Goal: Consume media (video, audio)

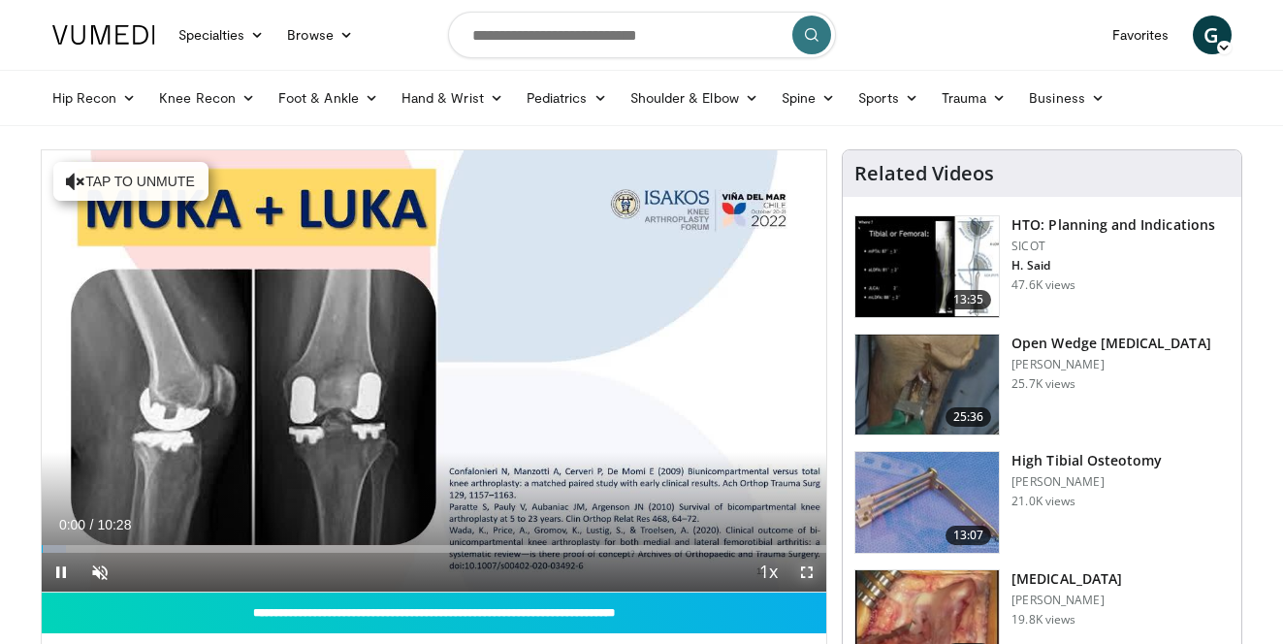
click at [807, 566] on span "Video Player" at bounding box center [806, 572] width 39 height 39
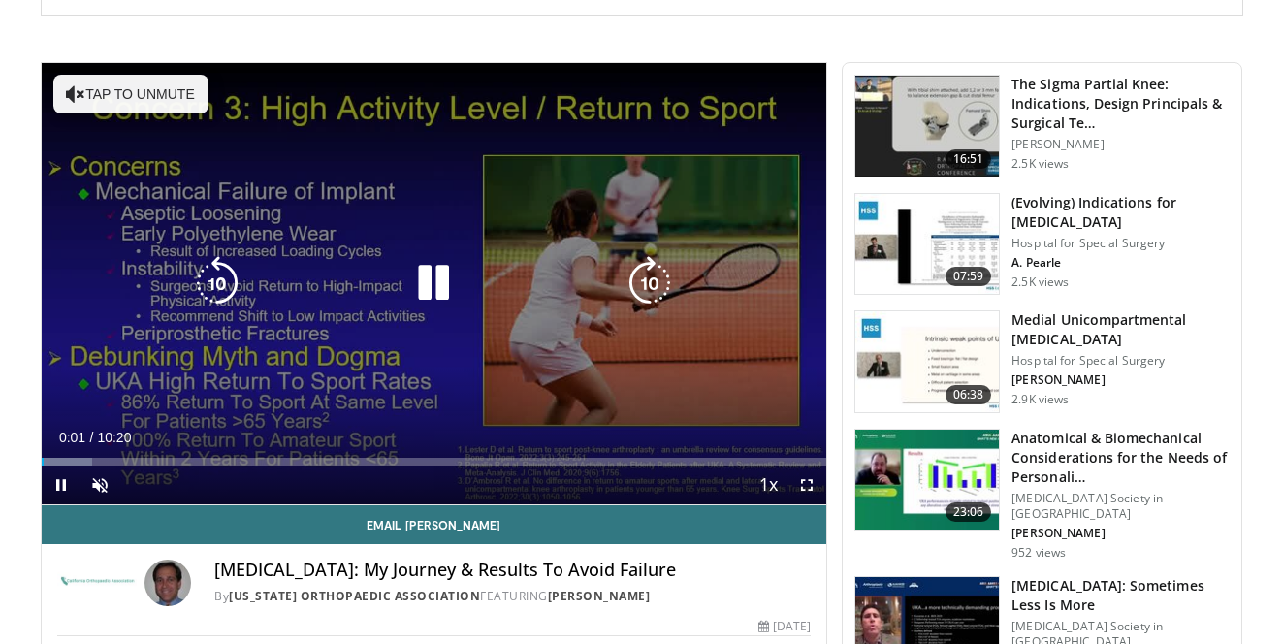
scroll to position [460, 0]
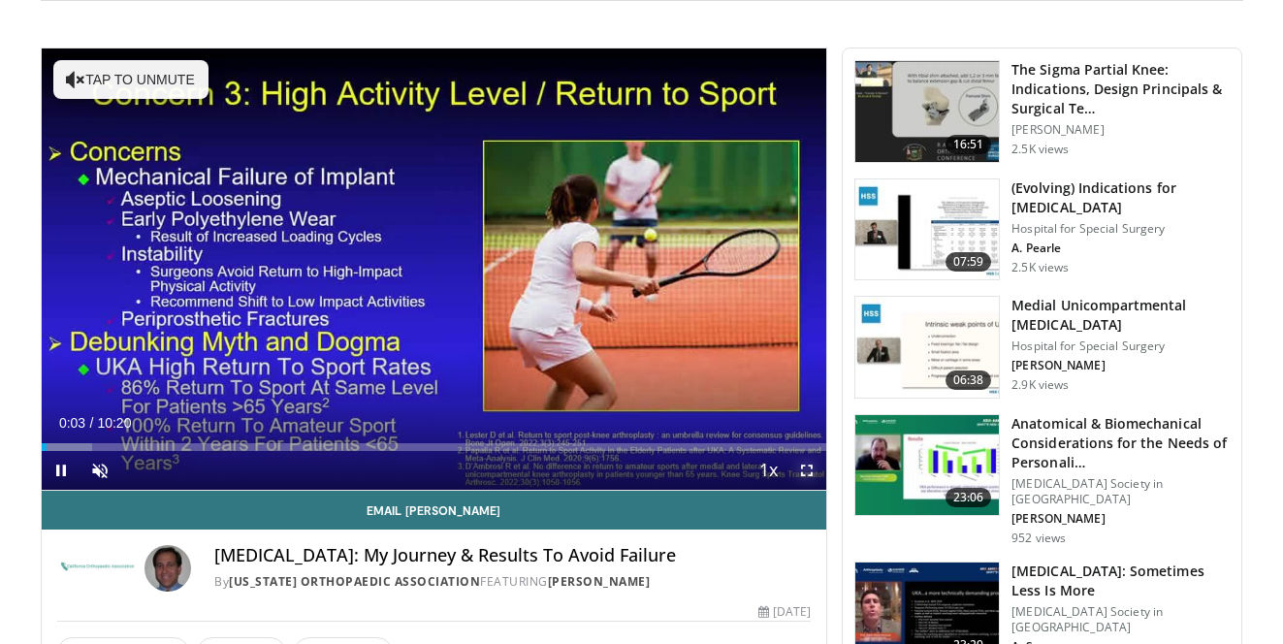
click at [809, 467] on span "Video Player" at bounding box center [806, 470] width 39 height 39
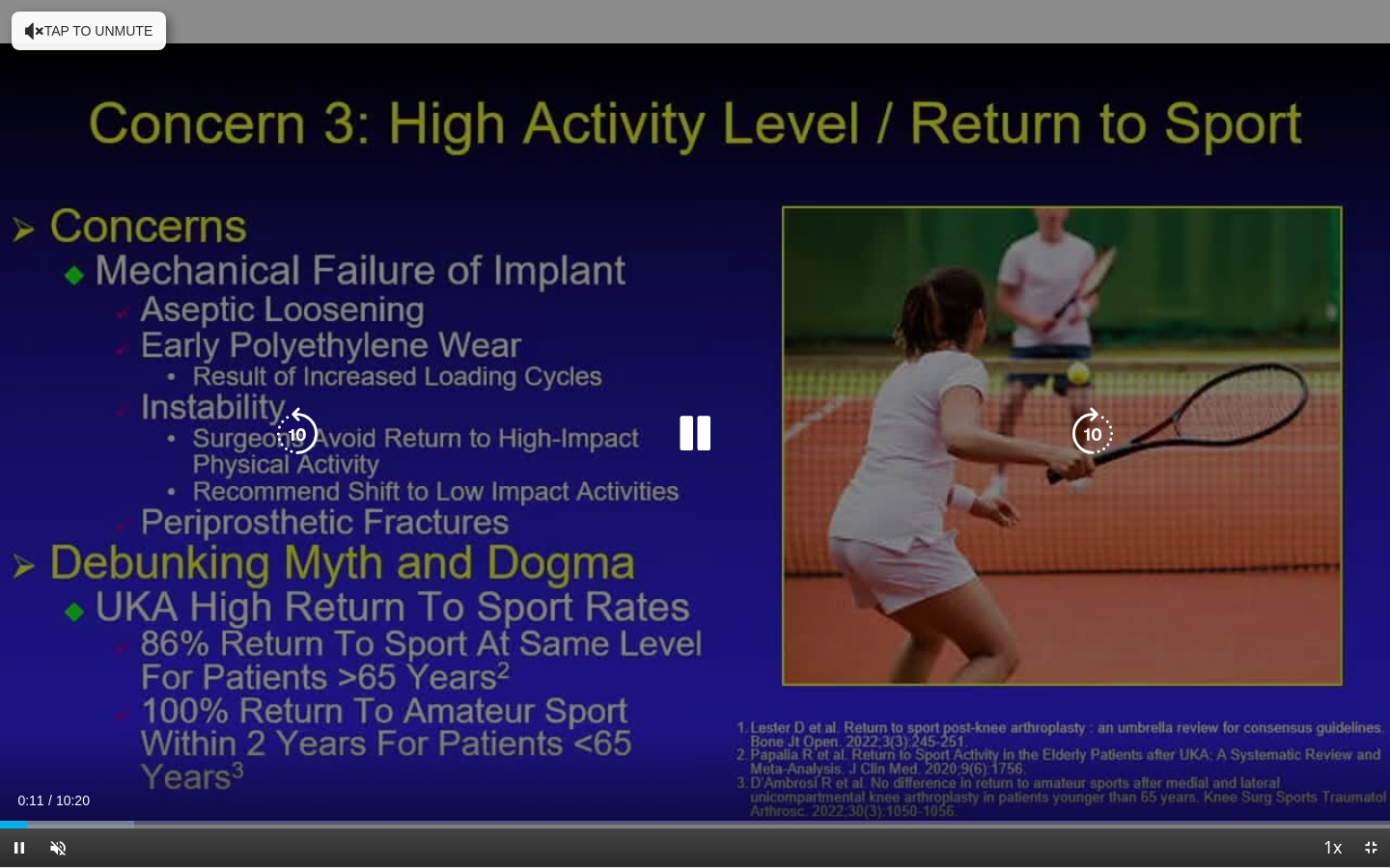
click at [702, 444] on icon "Video Player" at bounding box center [695, 434] width 54 height 54
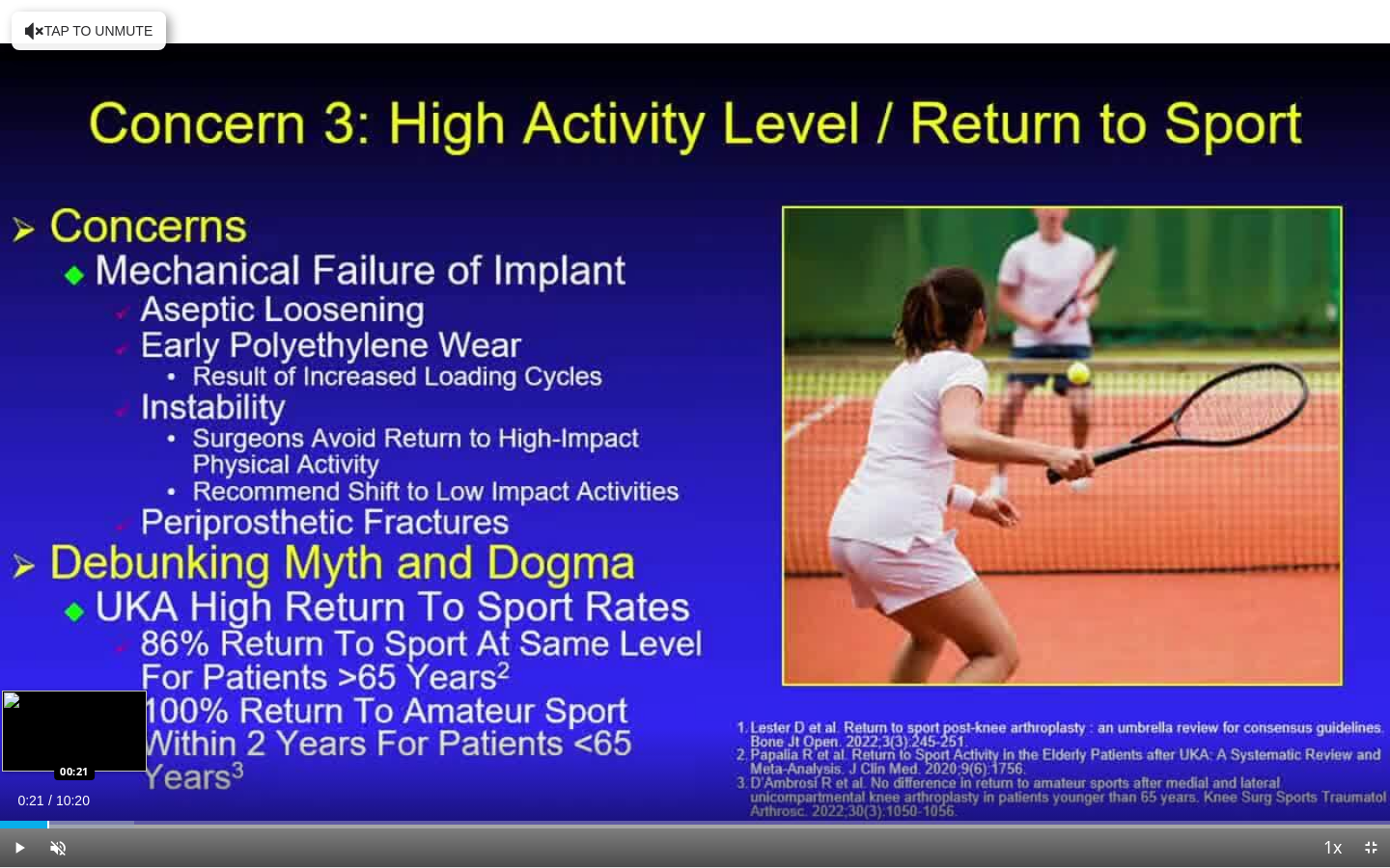
drag, startPoint x: 24, startPoint y: 821, endPoint x: 47, endPoint y: 818, distance: 23.2
click at [47, 640] on div "Loaded : 9.68% 00:21 00:21" at bounding box center [695, 819] width 1390 height 18
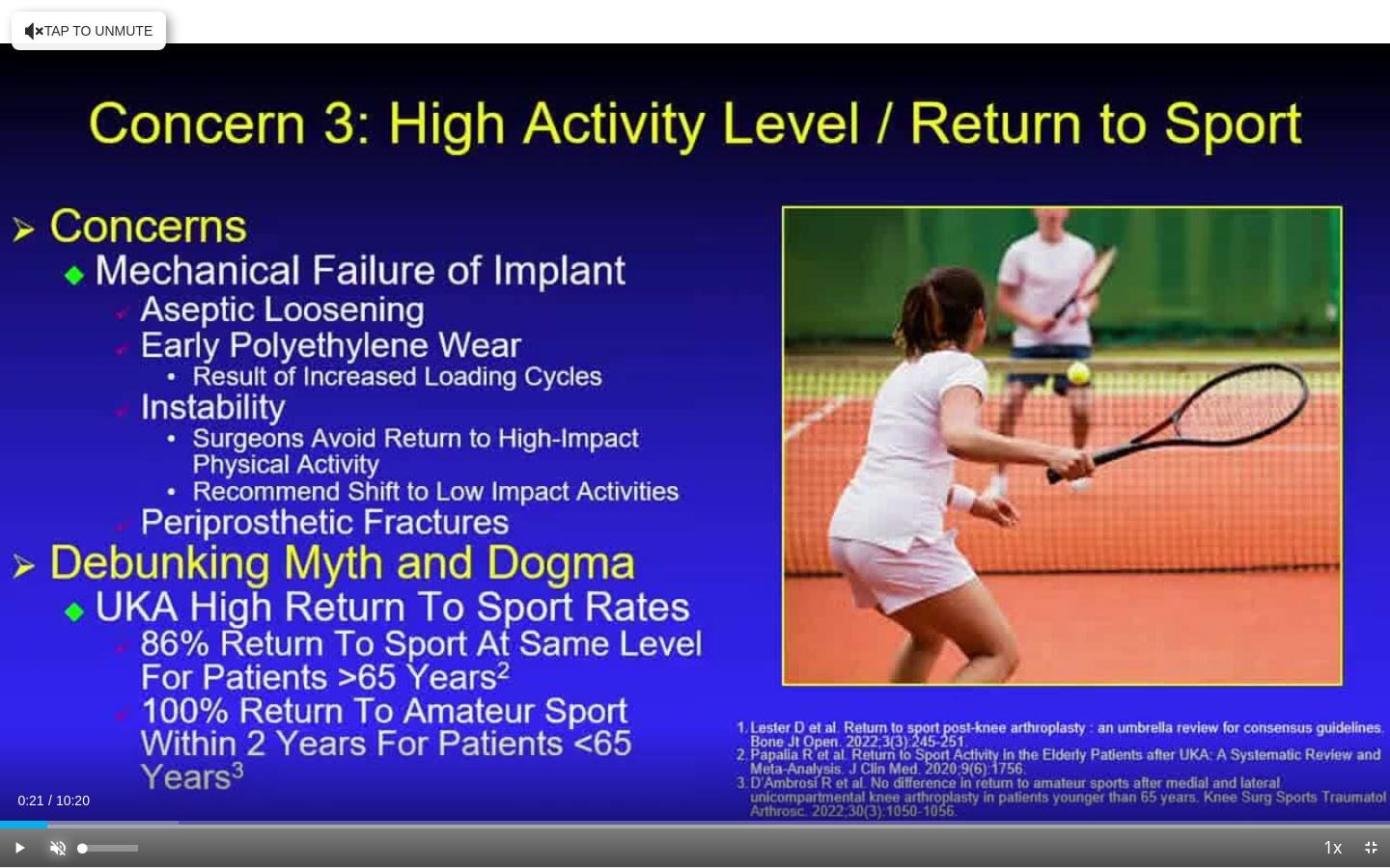
click at [52, 640] on span "Video Player" at bounding box center [58, 848] width 39 height 39
click at [78, 640] on span "10:20" at bounding box center [73, 801] width 34 height 16
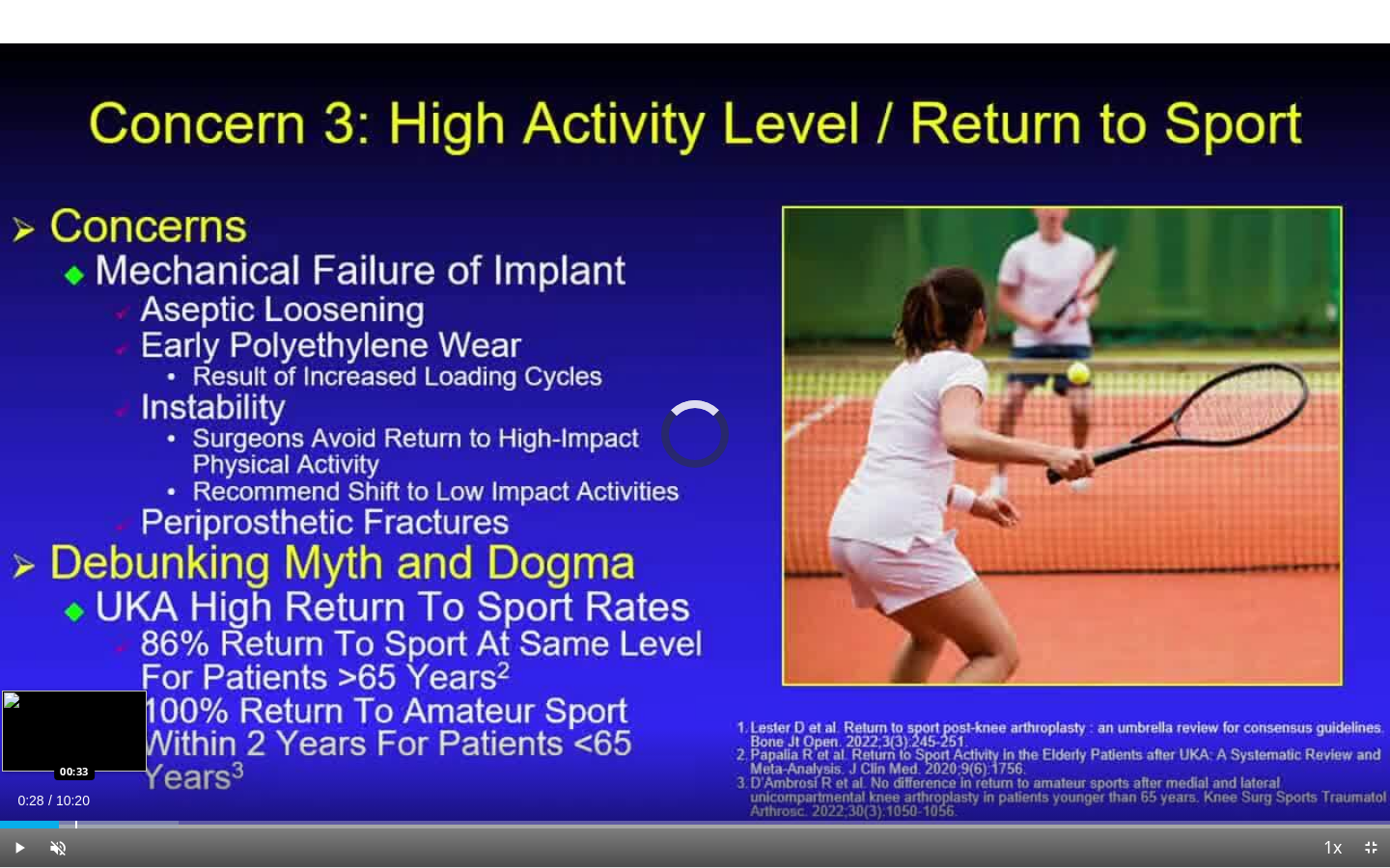
drag, startPoint x: 46, startPoint y: 822, endPoint x: 77, endPoint y: 822, distance: 31.0
click at [77, 640] on div "Progress Bar" at bounding box center [77, 825] width 2 height 8
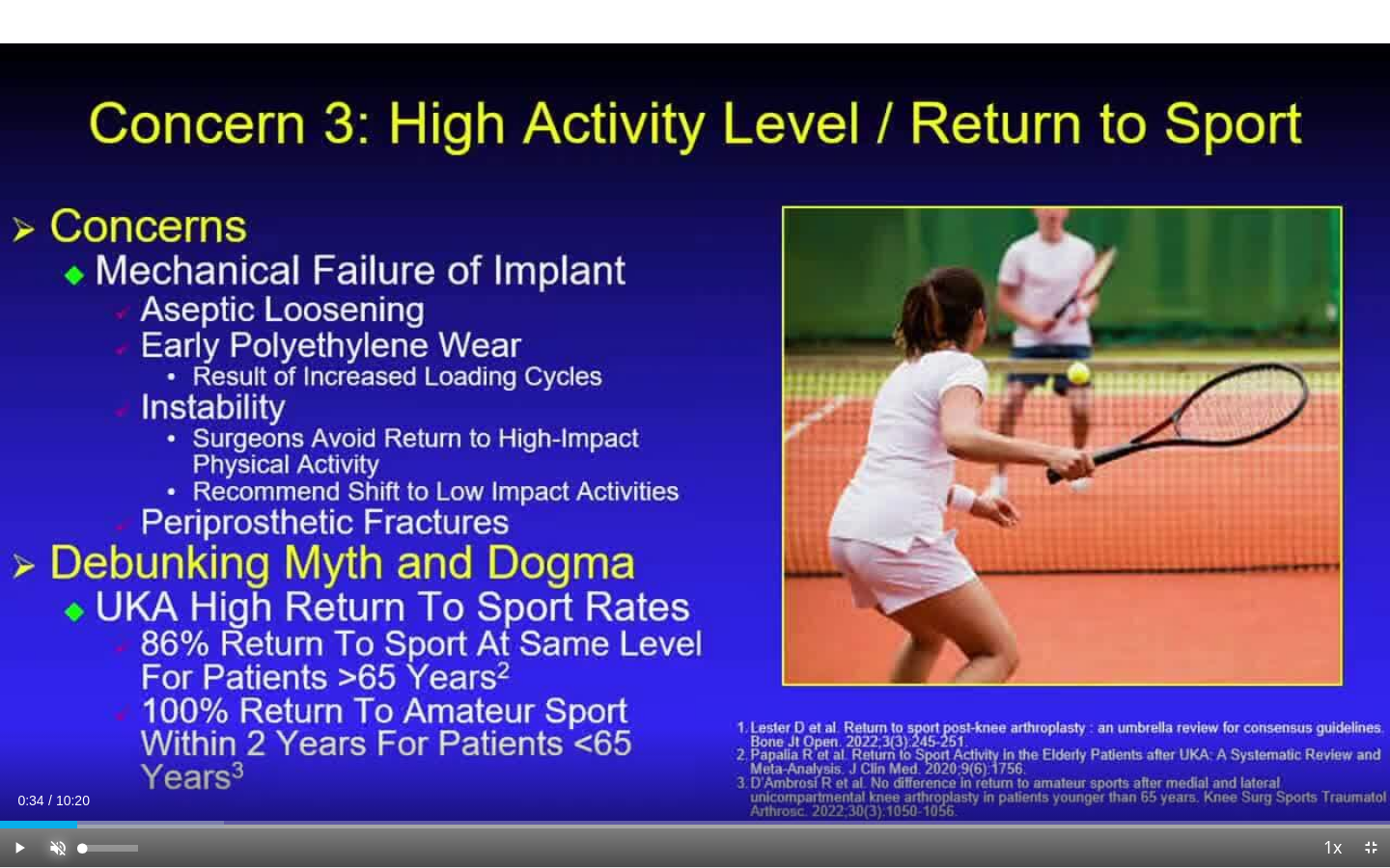
click at [59, 640] on span "Video Player" at bounding box center [58, 848] width 39 height 39
click at [48, 640] on span "Video Player" at bounding box center [58, 848] width 39 height 39
click at [273, 640] on div "Current Time 0:34 / Duration 10:20 Play Skip Backward Skip Forward Mute 18% Loa…" at bounding box center [695, 848] width 1390 height 39
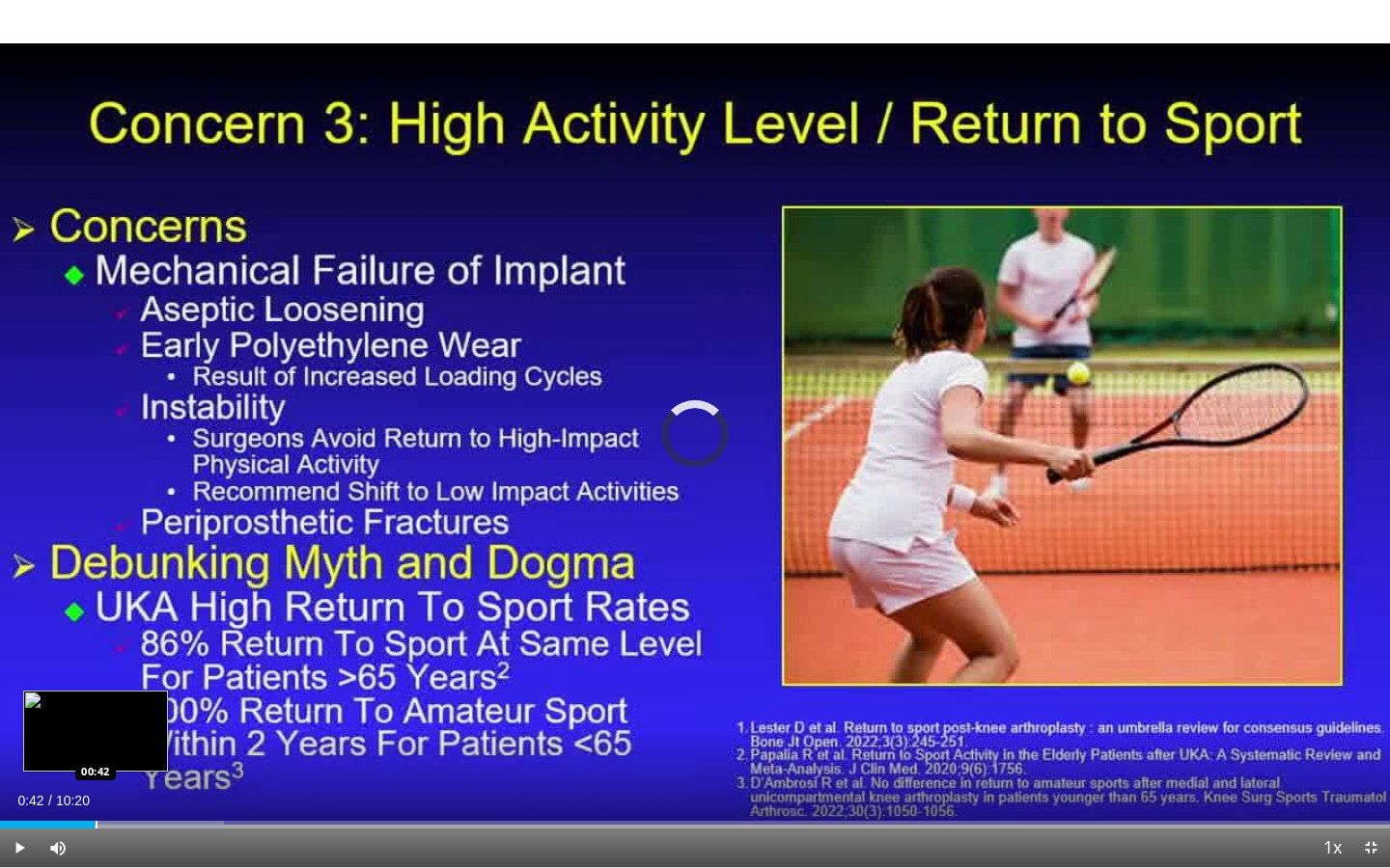
drag, startPoint x: 78, startPoint y: 822, endPoint x: 97, endPoint y: 821, distance: 19.0
click at [97, 640] on div "Progress Bar" at bounding box center [97, 825] width 2 height 8
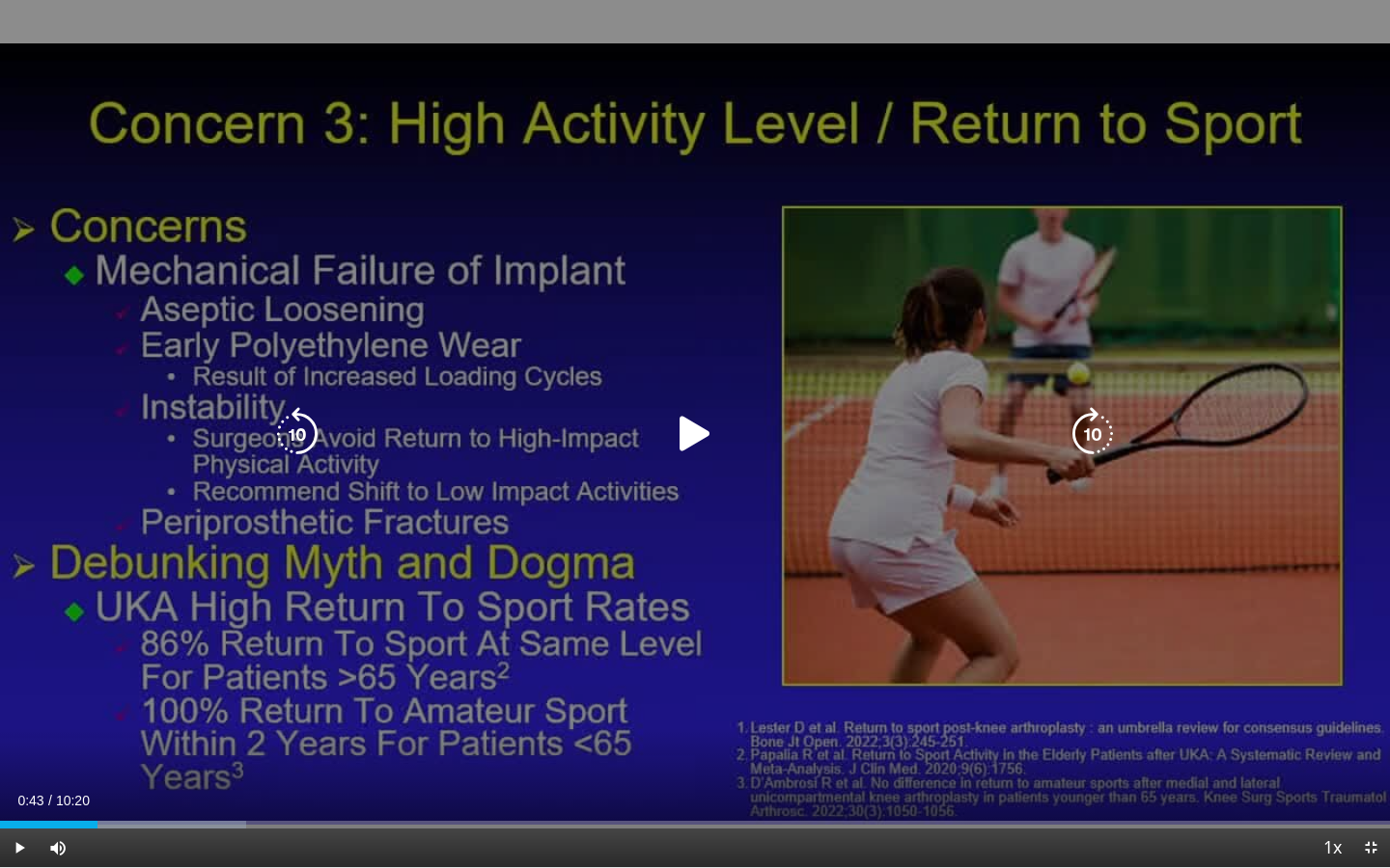
click at [708, 430] on icon "Video Player" at bounding box center [695, 434] width 54 height 54
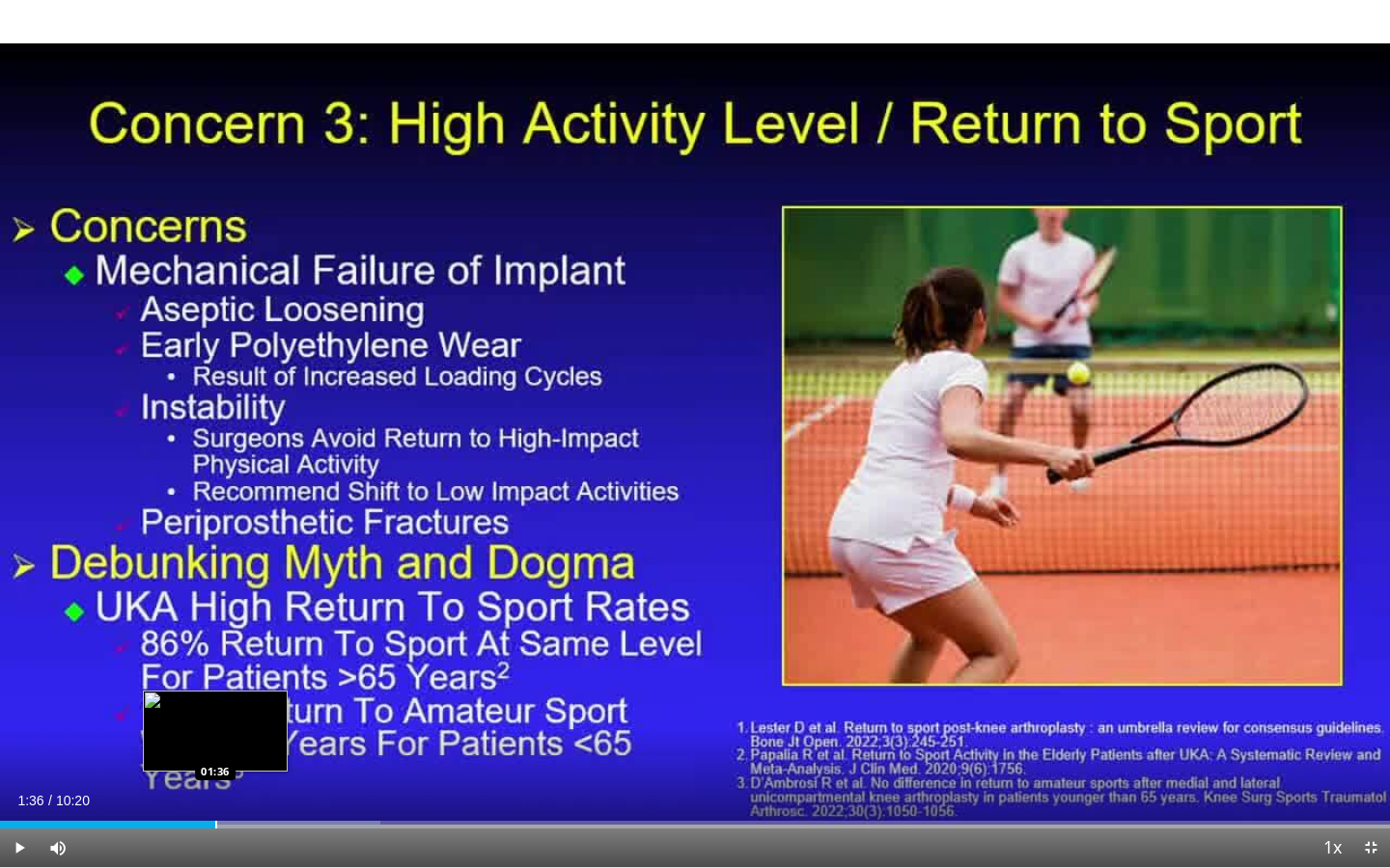
drag, startPoint x: 137, startPoint y: 819, endPoint x: 214, endPoint y: 818, distance: 77.0
click at [214, 640] on div "Loaded : 27.37% 01:36 01:36" at bounding box center [695, 819] width 1390 height 18
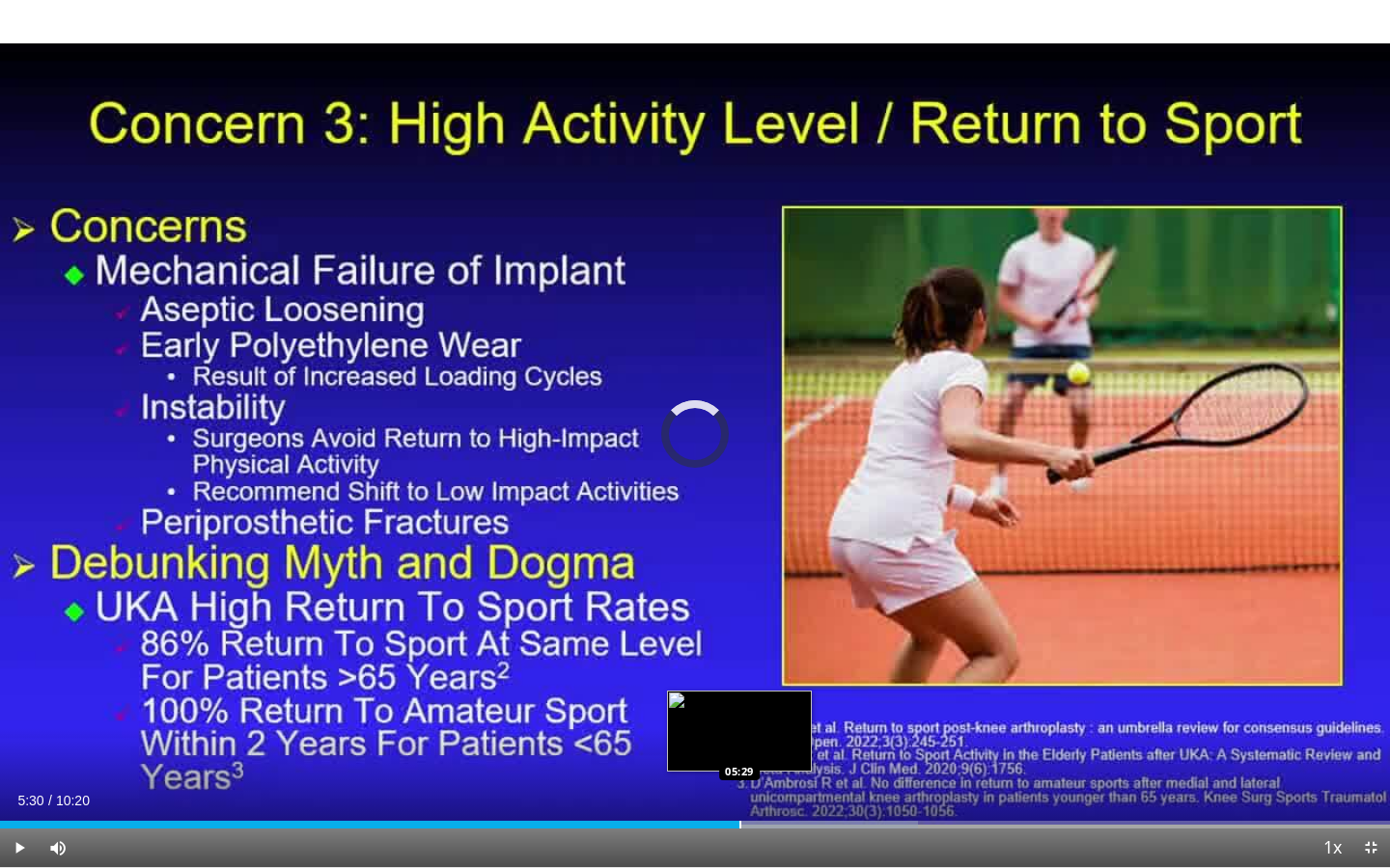
drag, startPoint x: 758, startPoint y: 825, endPoint x: 739, endPoint y: 825, distance: 19.0
click at [739, 640] on div "Loaded : 66.02% 05:29 05:29" at bounding box center [695, 825] width 1390 height 8
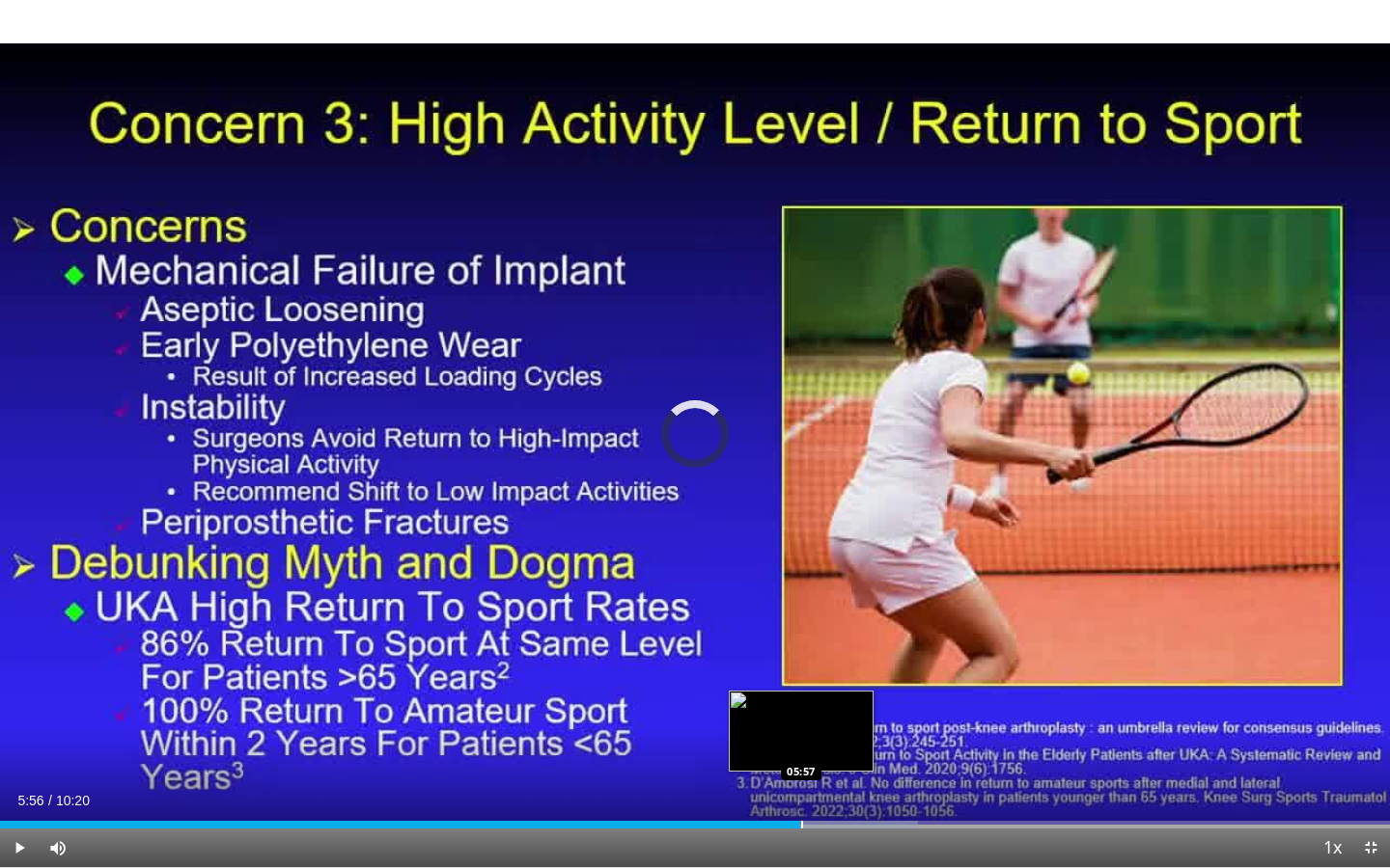
drag, startPoint x: 778, startPoint y: 824, endPoint x: 811, endPoint y: 823, distance: 33.0
click at [804, 640] on div "Progress Bar" at bounding box center [803, 825] width 2 height 8
click at [830, 640] on div "Progress Bar" at bounding box center [829, 825] width 2 height 8
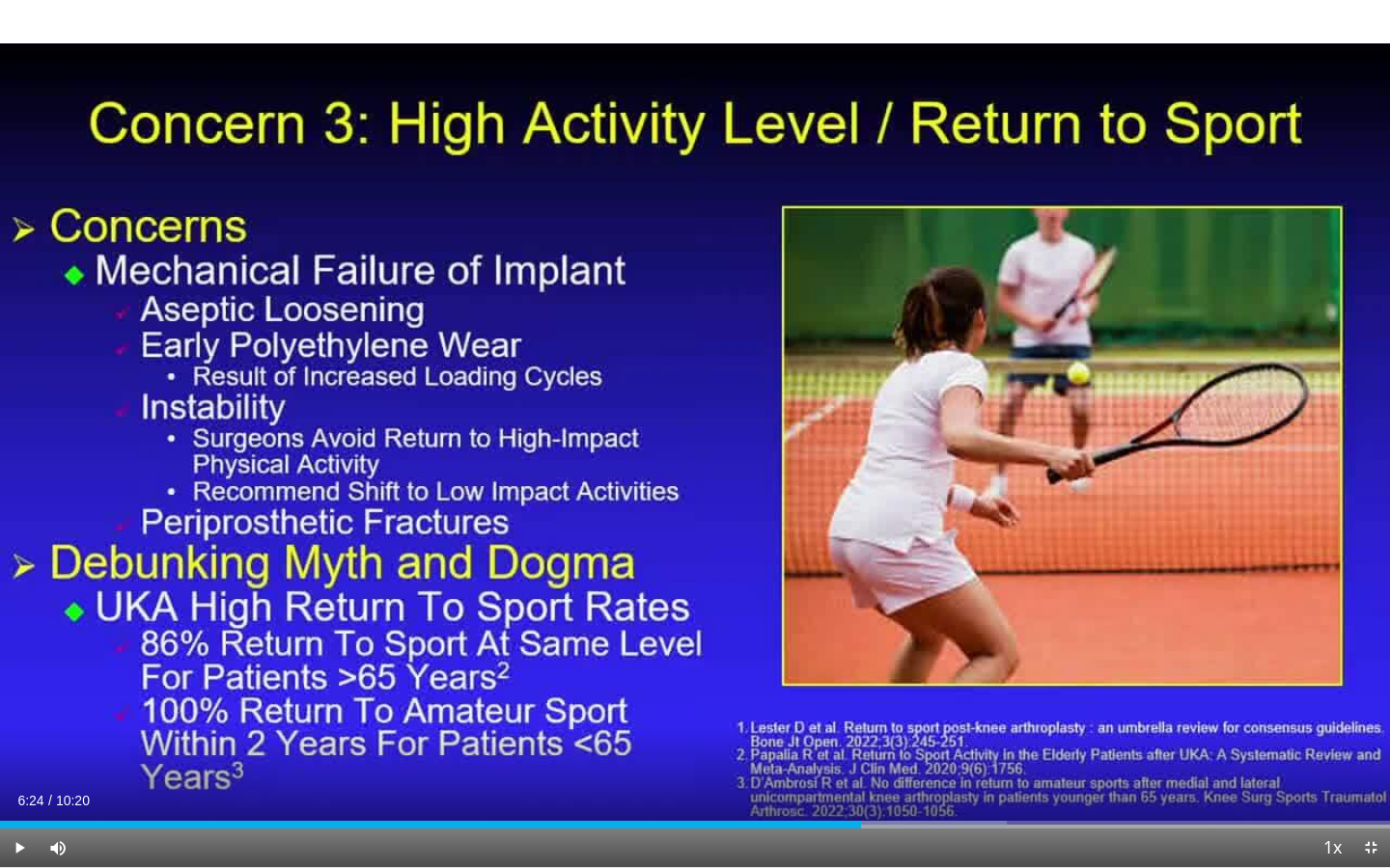
drag, startPoint x: 836, startPoint y: 824, endPoint x: 860, endPoint y: 824, distance: 24.0
click at [860, 640] on div "Progress Bar" at bounding box center [861, 825] width 2 height 8
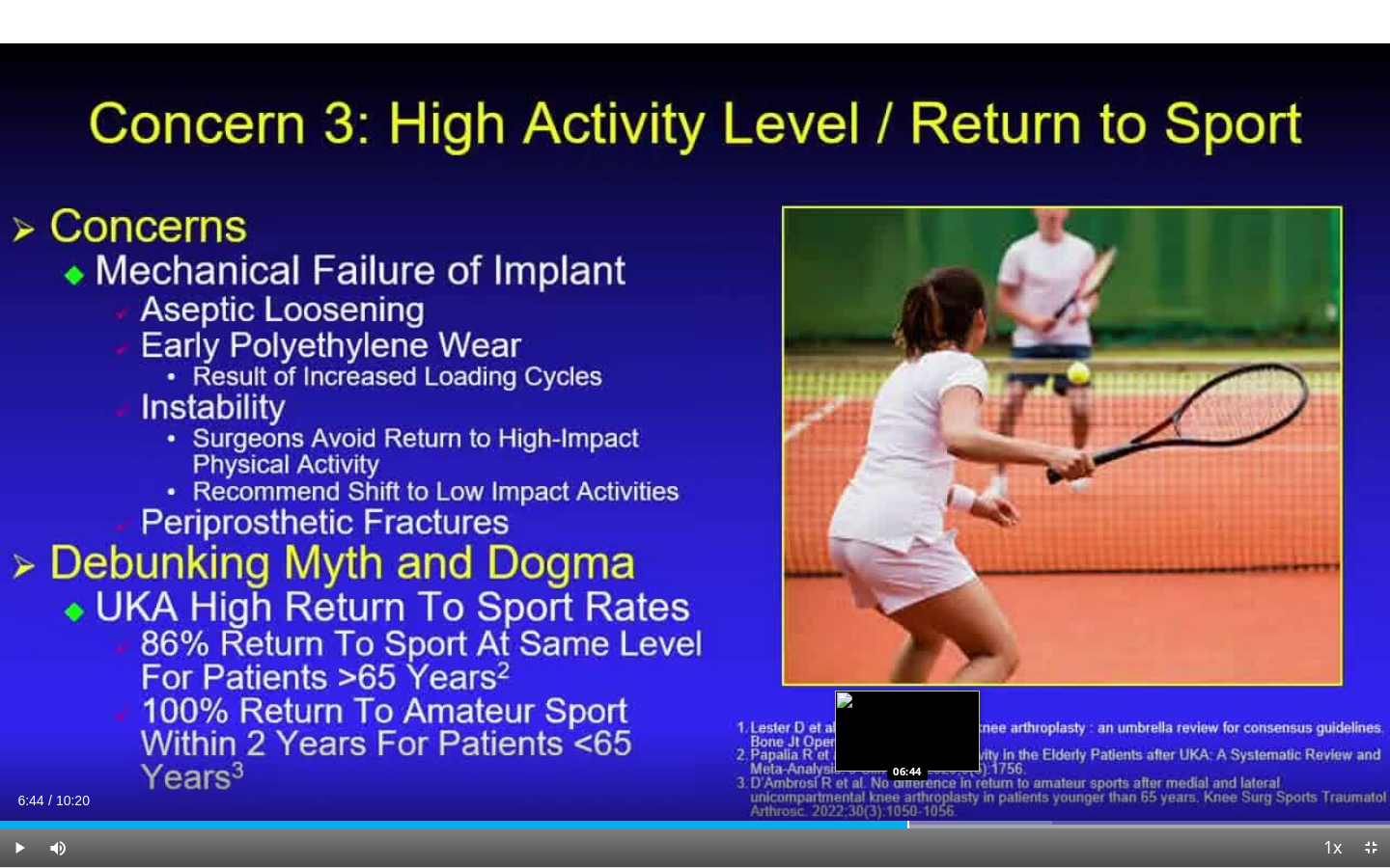
drag, startPoint x: 891, startPoint y: 825, endPoint x: 906, endPoint y: 825, distance: 15.0
click at [907, 640] on div "Progress Bar" at bounding box center [908, 825] width 2 height 8
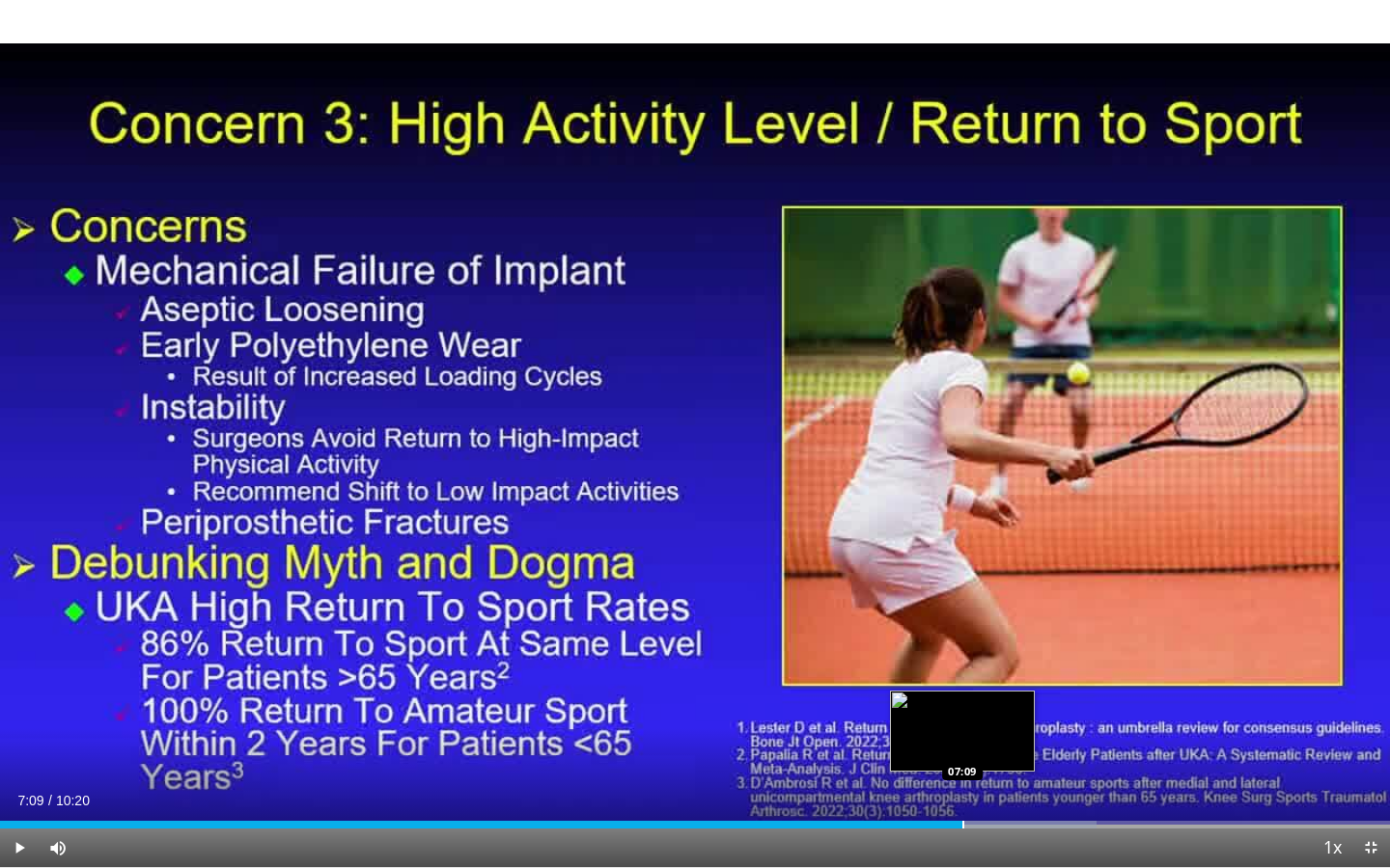
drag, startPoint x: 927, startPoint y: 825, endPoint x: 962, endPoint y: 823, distance: 35.1
click at [963, 640] on div "Progress Bar" at bounding box center [964, 825] width 2 height 8
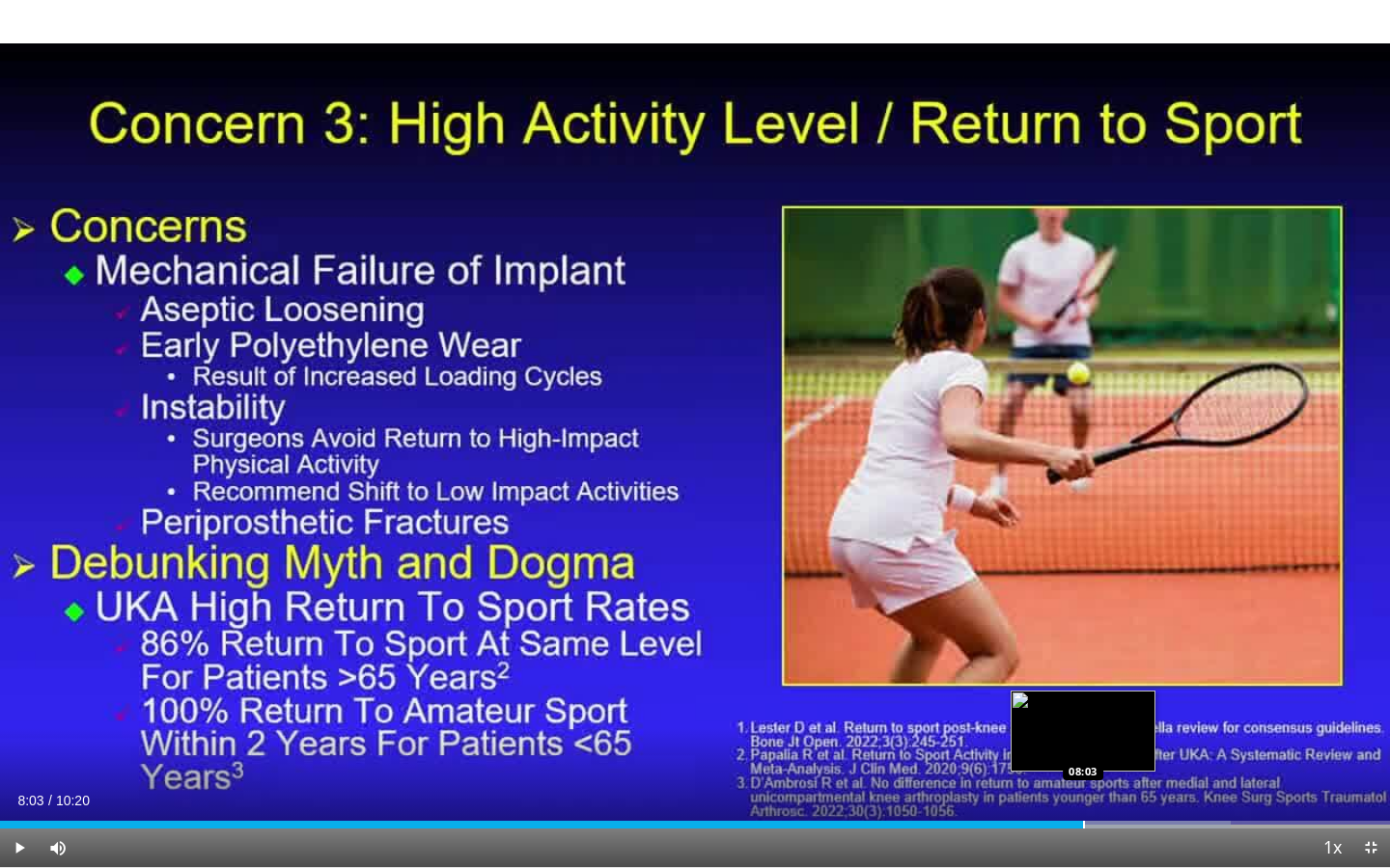
drag, startPoint x: 994, startPoint y: 821, endPoint x: 1082, endPoint y: 817, distance: 88.1
click at [1082, 640] on div "Loaded : 88.56% 08:03 08:03" at bounding box center [695, 819] width 1390 height 18
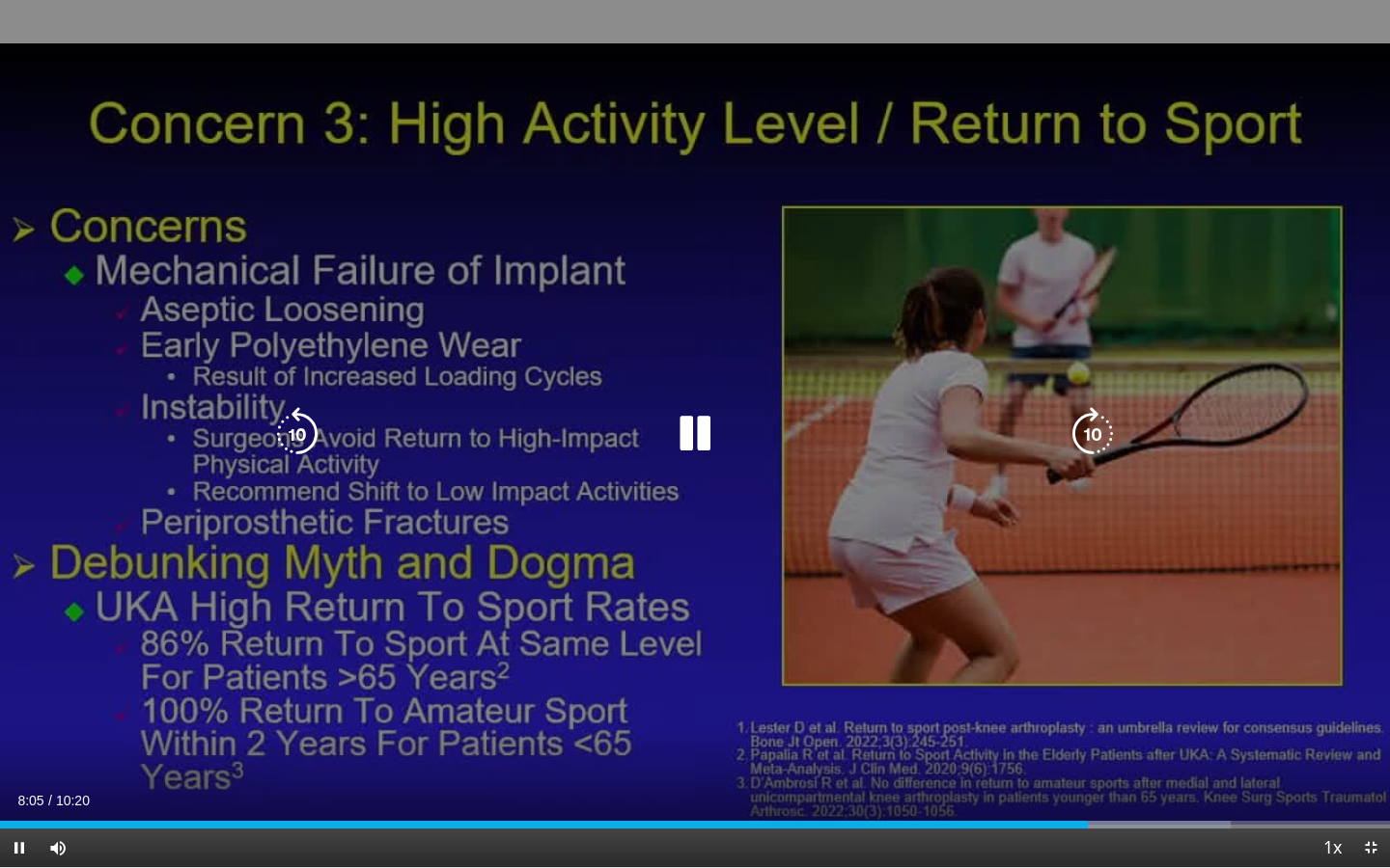
click at [693, 430] on icon "Video Player" at bounding box center [695, 434] width 54 height 54
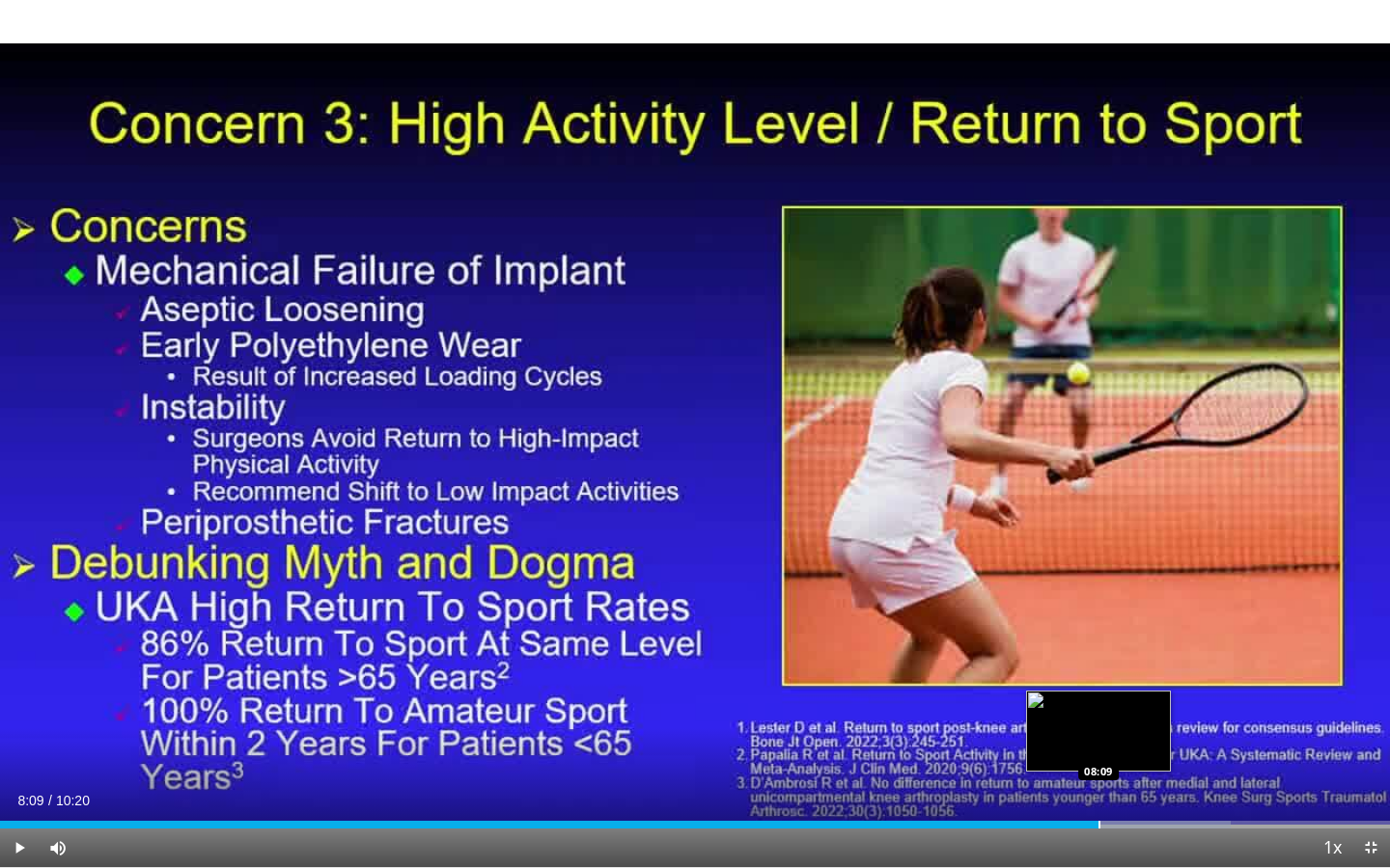
drag, startPoint x: 1087, startPoint y: 821, endPoint x: 1098, endPoint y: 821, distance: 11.0
click at [1098, 640] on div "Progress Bar" at bounding box center [1099, 825] width 2 height 8
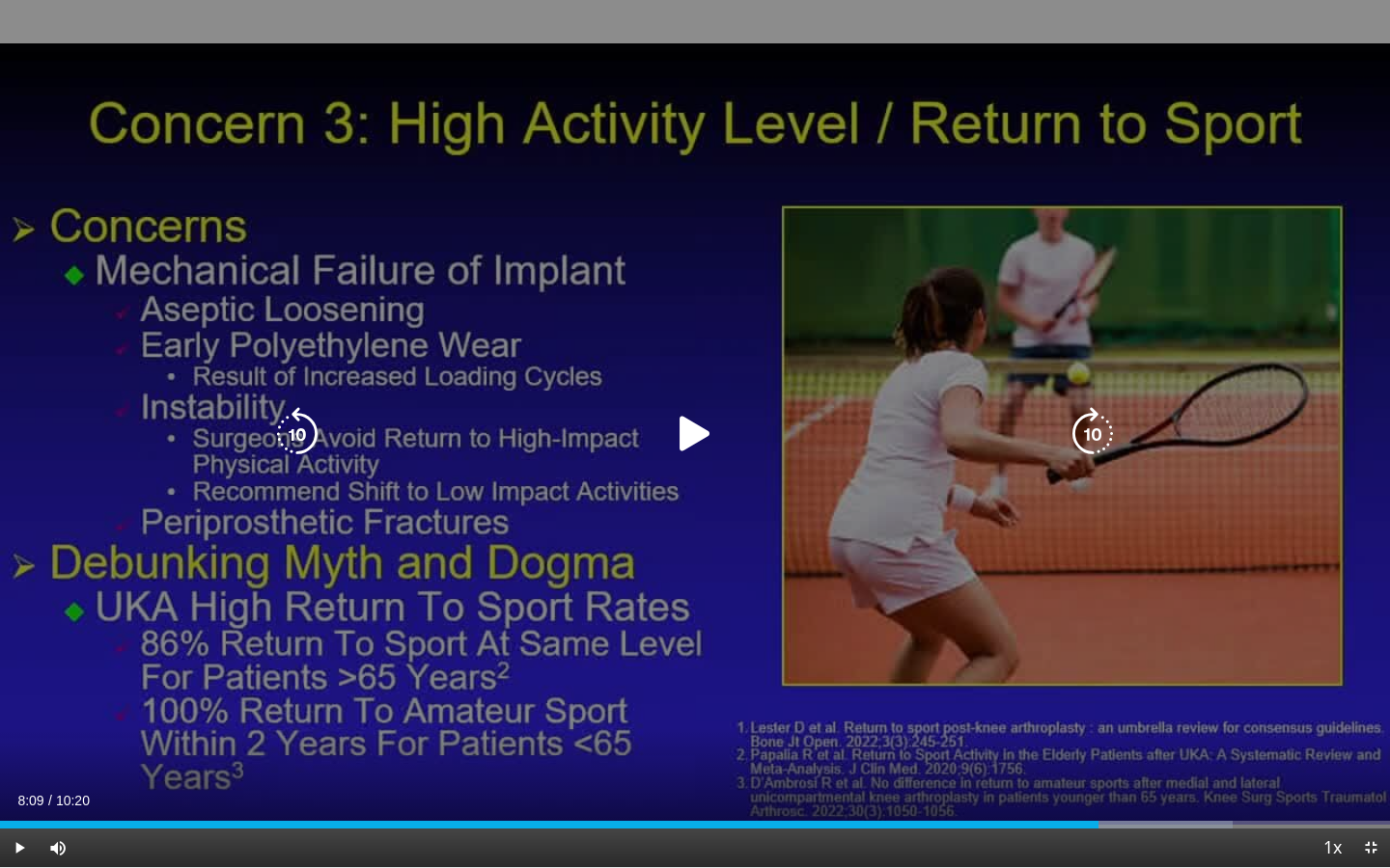
click at [693, 429] on icon "Video Player" at bounding box center [695, 434] width 54 height 54
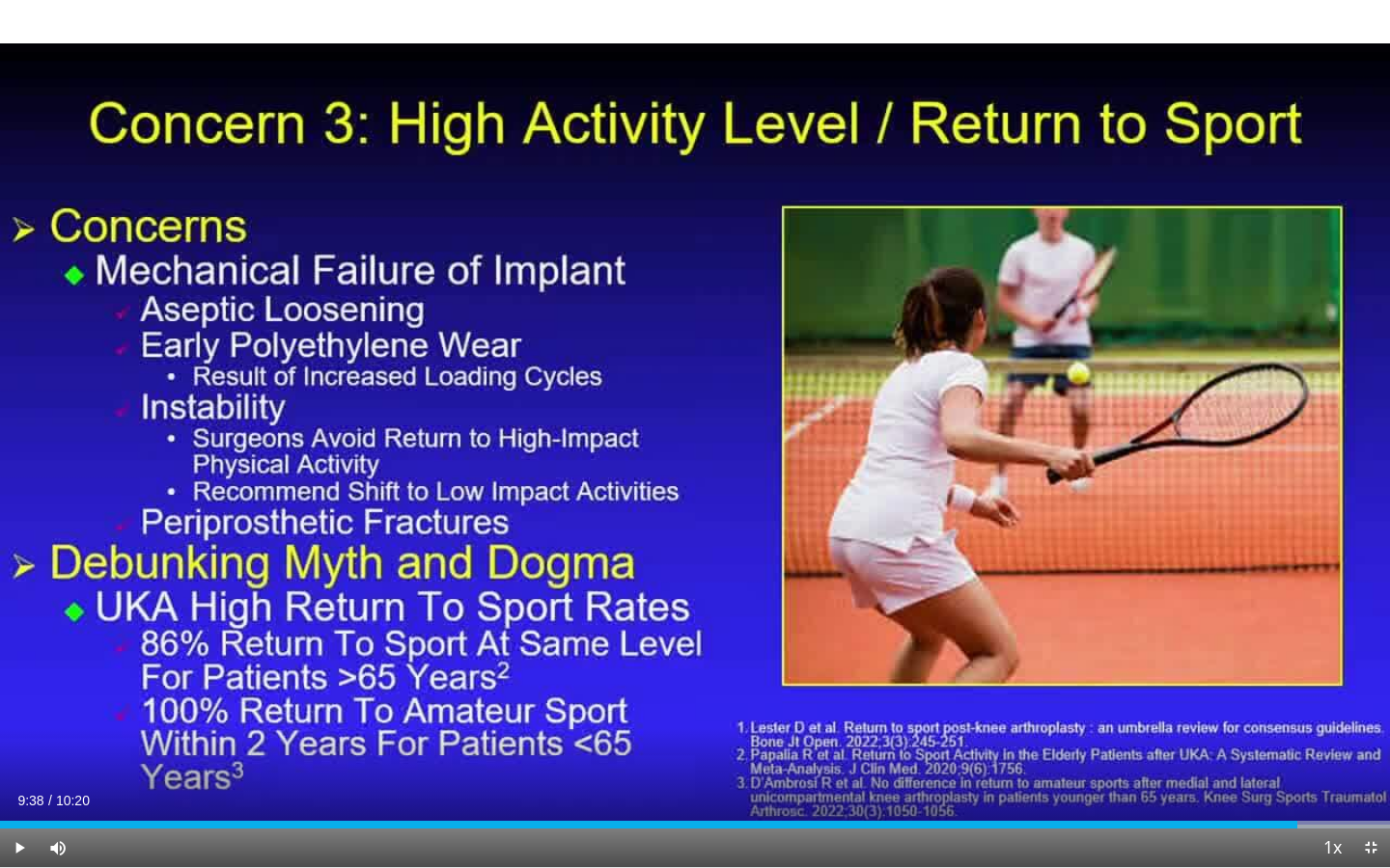
drag, startPoint x: 1099, startPoint y: 824, endPoint x: 1296, endPoint y: 808, distance: 197.6
click at [1276, 640] on div "Current Time 9:38 / Duration 10:20 Play Skip Backward Skip Forward Mute 18% Loa…" at bounding box center [695, 848] width 1390 height 39
drag, startPoint x: 1300, startPoint y: 822, endPoint x: 1319, endPoint y: 822, distance: 19.0
click at [1276, 640] on div "Progress Bar" at bounding box center [1321, 825] width 2 height 8
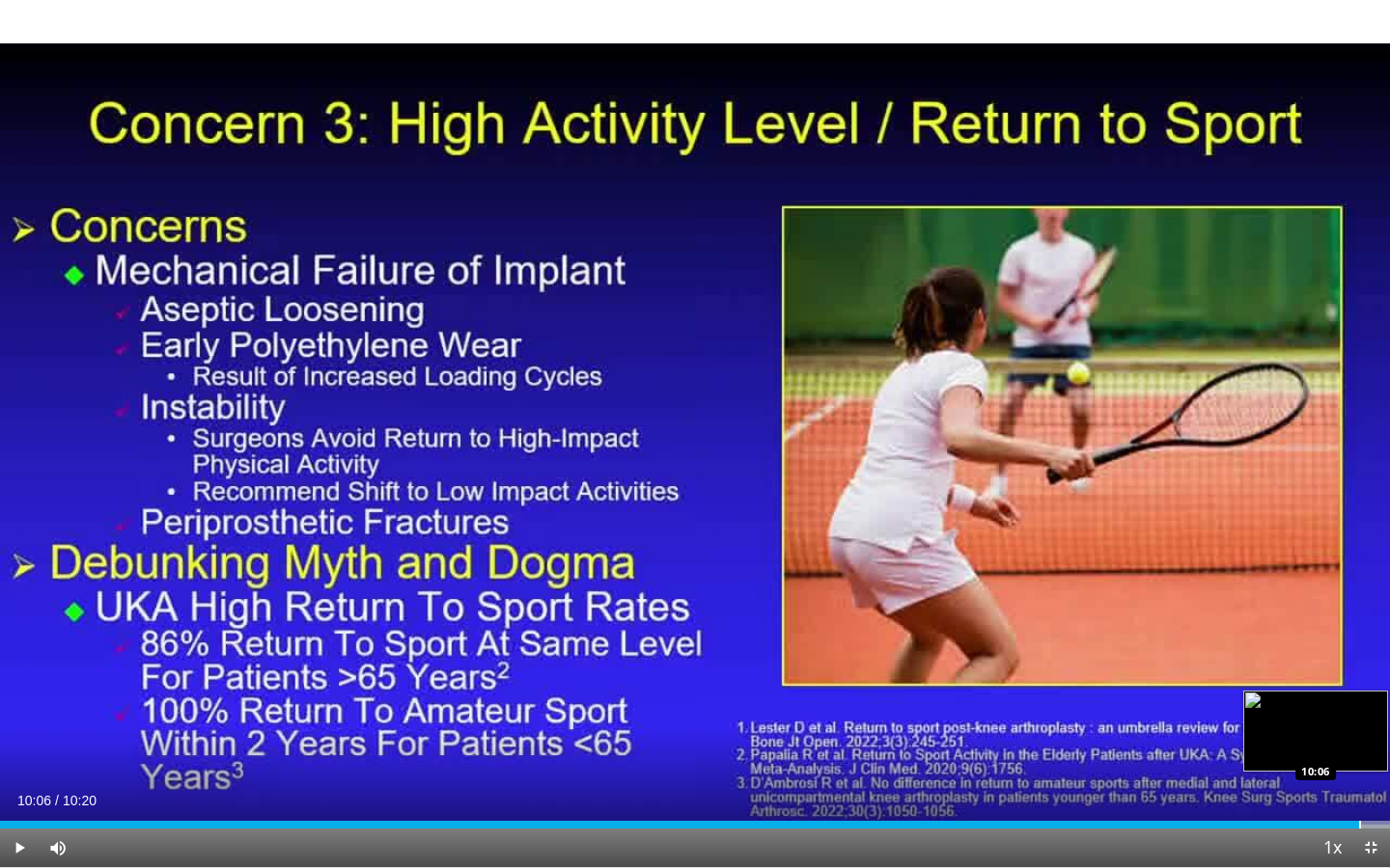
drag, startPoint x: 1339, startPoint y: 827, endPoint x: 1359, endPoint y: 827, distance: 20.0
click at [1276, 640] on div "Progress Bar" at bounding box center [1360, 825] width 2 height 8
